Goal: Use online tool/utility: Use online tool/utility

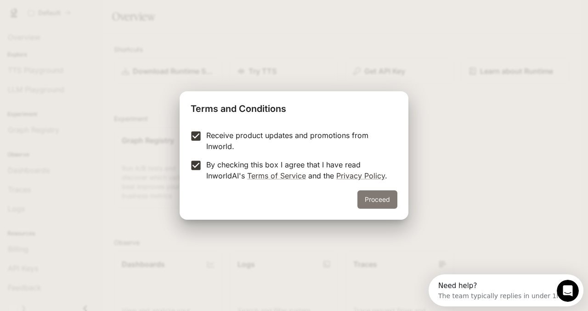
click at [377, 200] on button "Proceed" at bounding box center [377, 199] width 40 height 18
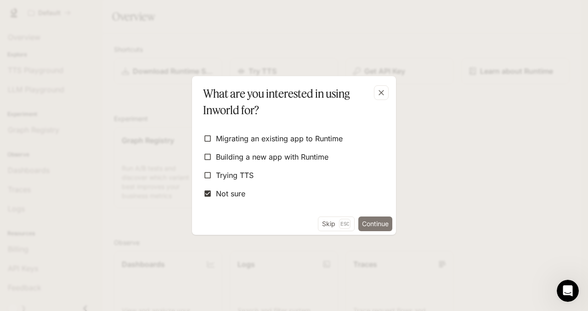
click at [368, 220] on button "Continue" at bounding box center [375, 224] width 34 height 15
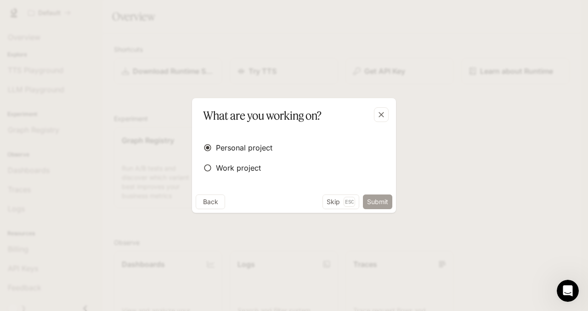
click at [379, 199] on button "Submit" at bounding box center [377, 202] width 29 height 15
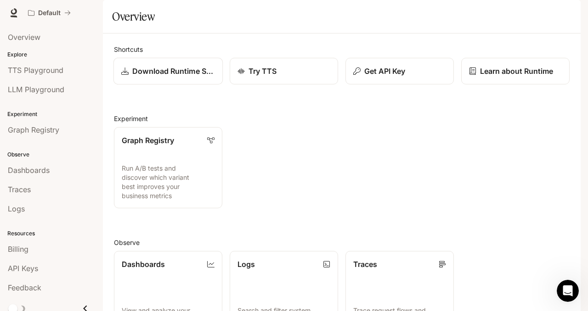
click at [179, 77] on p "Download Runtime SDK" at bounding box center [173, 71] width 83 height 11
click at [273, 77] on p "Try TTS" at bounding box center [262, 71] width 28 height 11
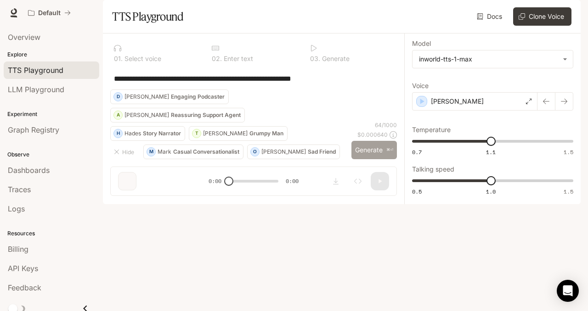
click at [370, 160] on button "Generate ⌘⏎" at bounding box center [373, 150] width 45 height 19
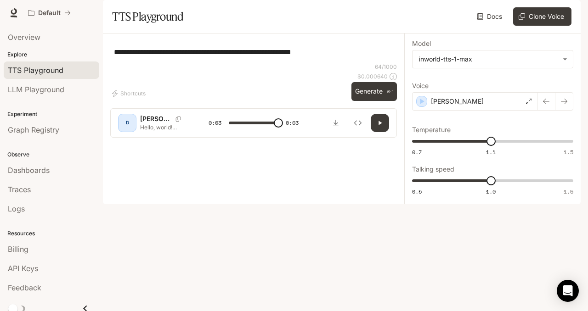
type input "*"
